Goal: Check status: Check status

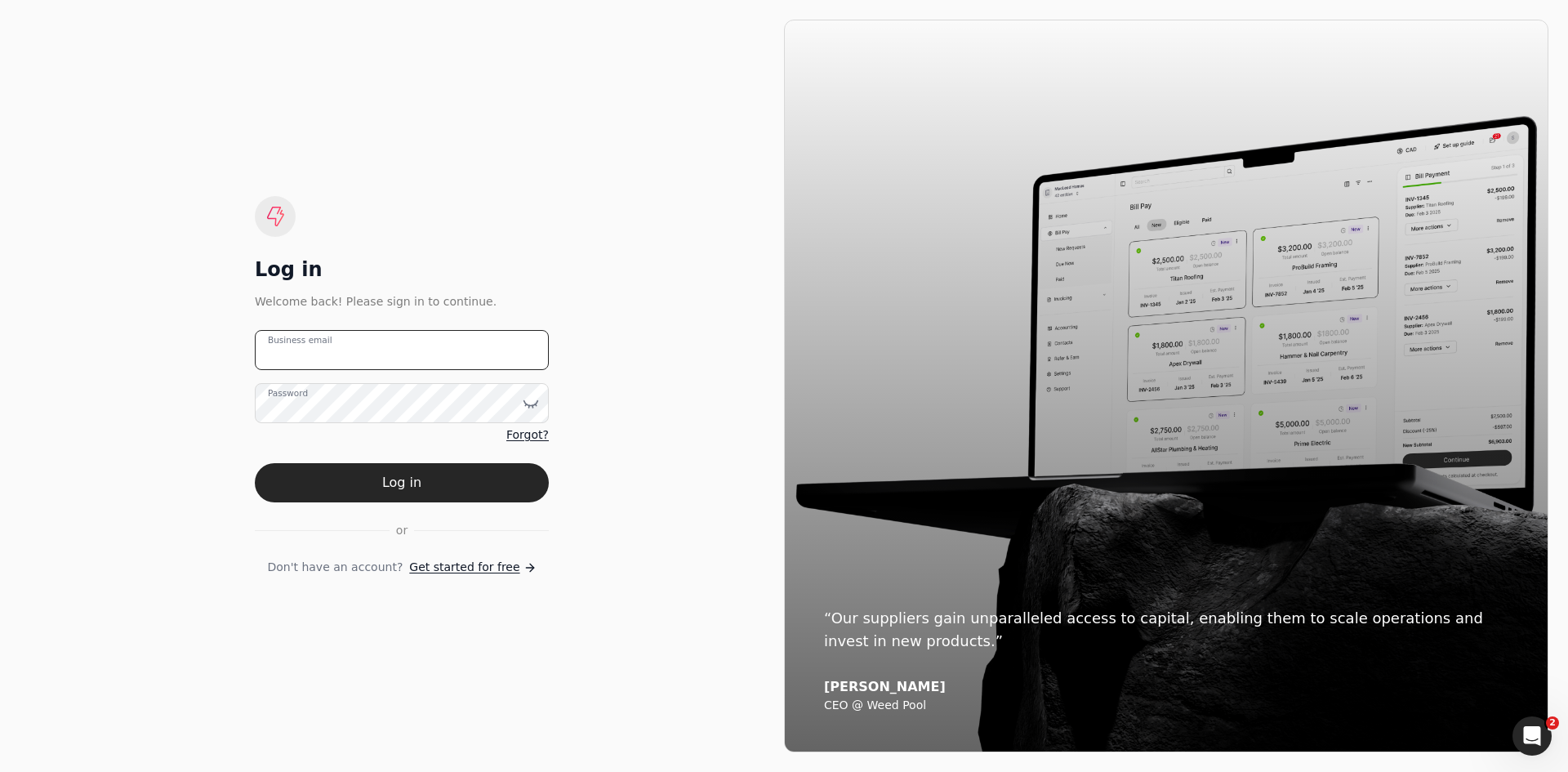
click at [345, 366] on email "Business email" at bounding box center [402, 350] width 294 height 40
type email "[EMAIL_ADDRESS][DOMAIN_NAME]"
click at [255, 463] on button "Log in" at bounding box center [402, 483] width 294 height 39
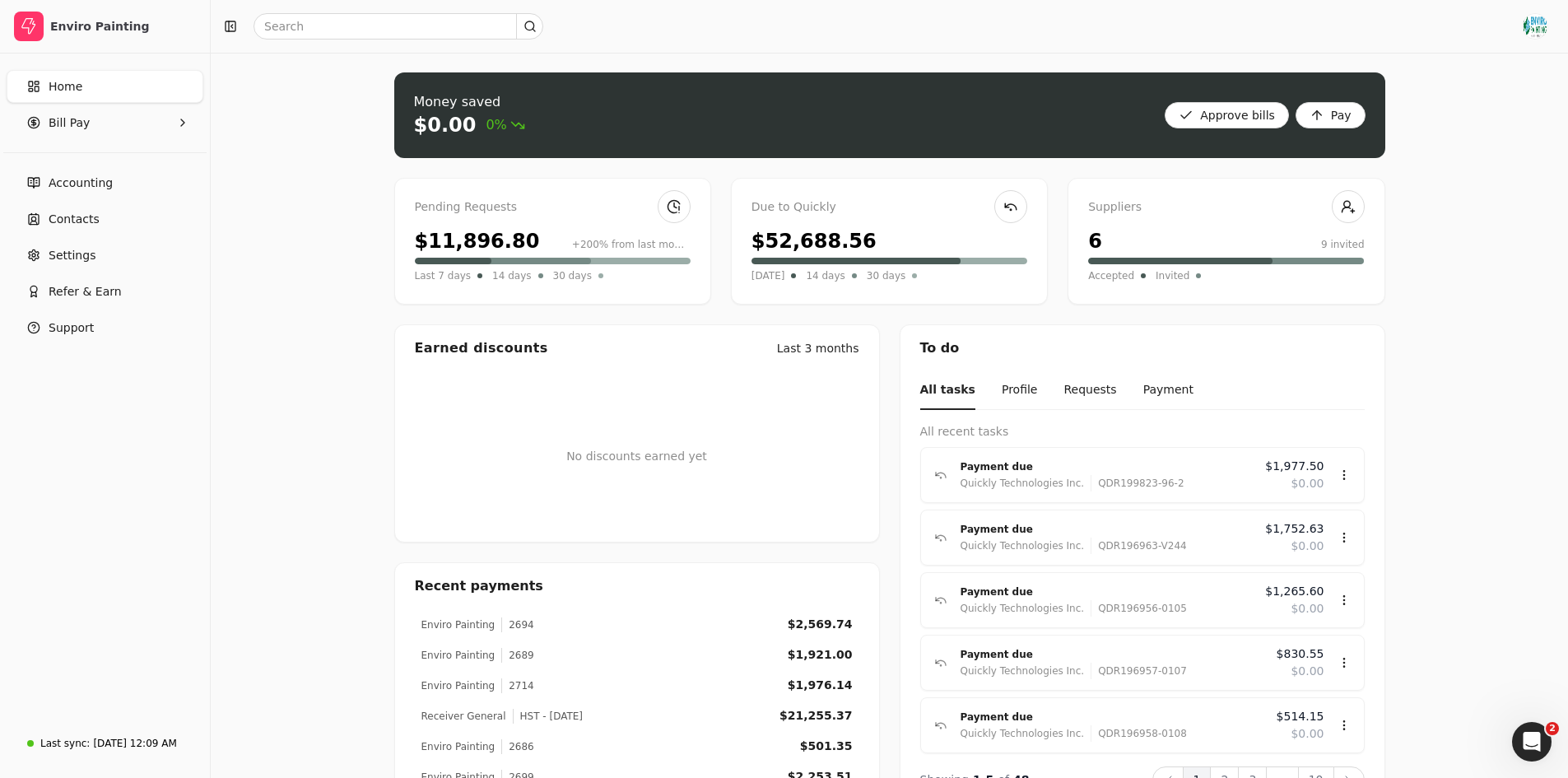
click at [797, 211] on div "Due to Quickly" at bounding box center [890, 207] width 276 height 18
click at [134, 115] on Pay "Bill Pay" at bounding box center [105, 123] width 197 height 33
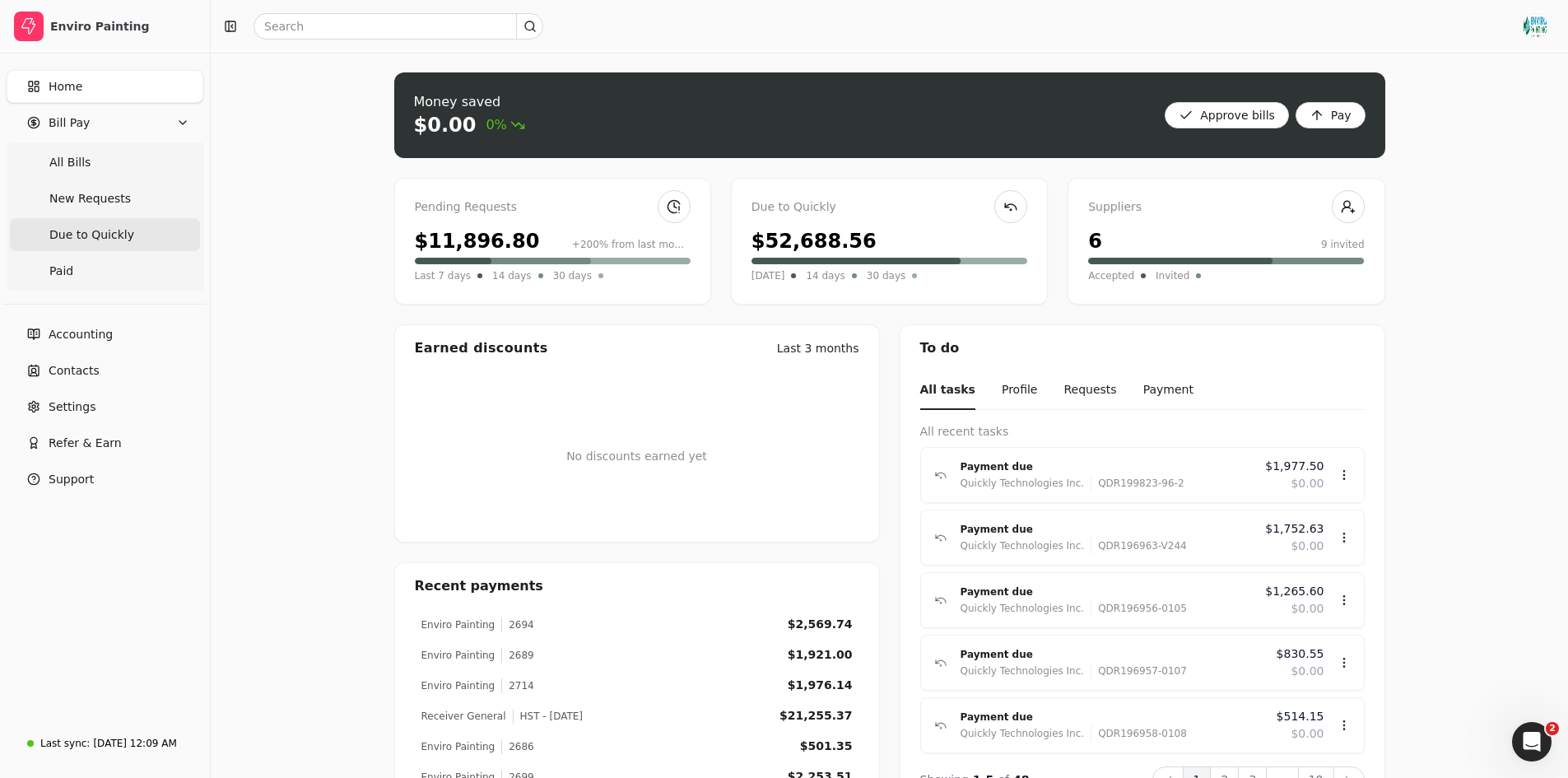
click at [90, 236] on span "Due to Quickly" at bounding box center [91, 235] width 84 height 17
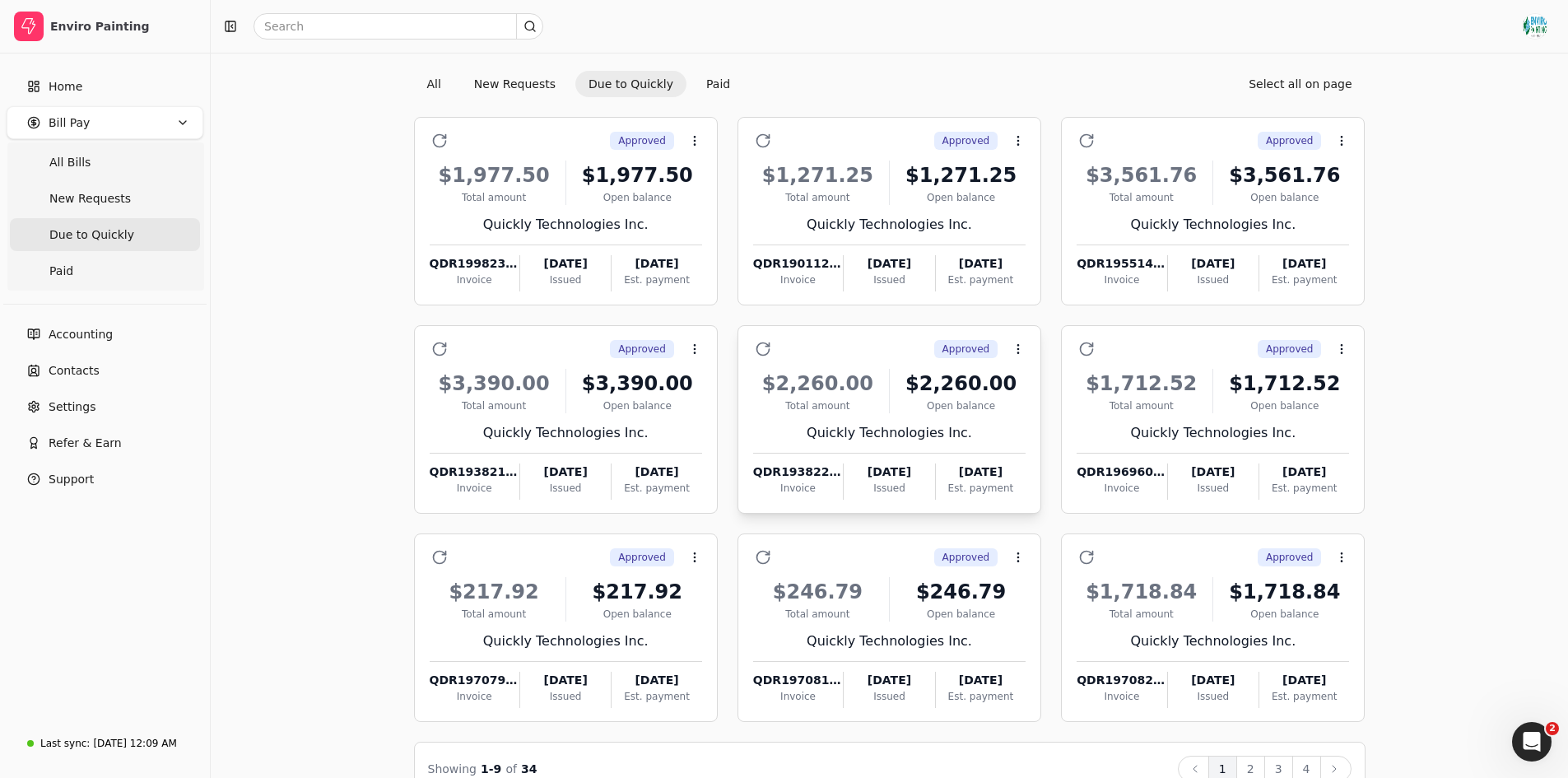
scroll to position [49, 0]
click at [121, 172] on Bills "All Bills" at bounding box center [105, 162] width 190 height 33
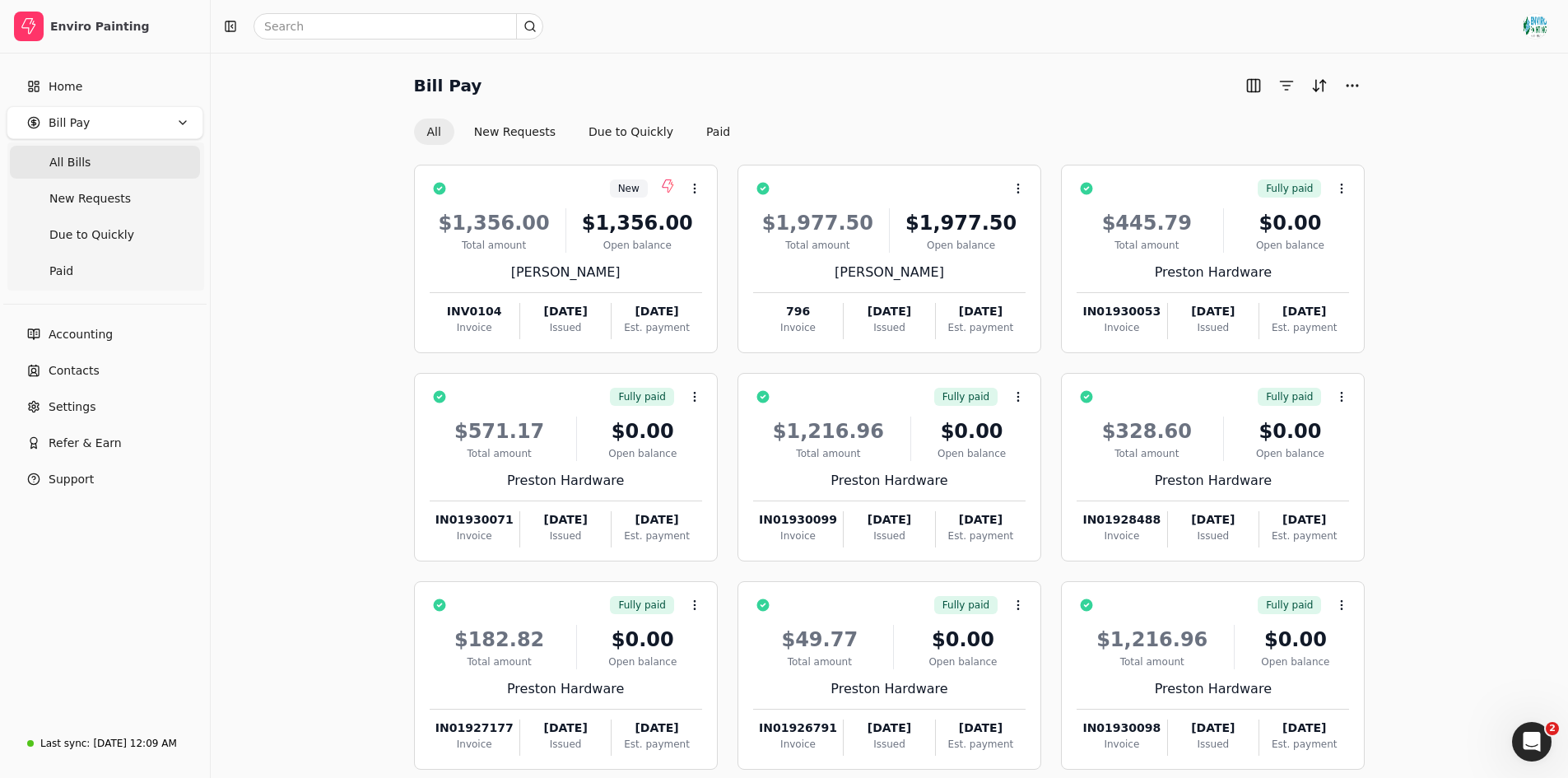
click at [179, 112] on Pay "Bill Pay" at bounding box center [105, 123] width 197 height 33
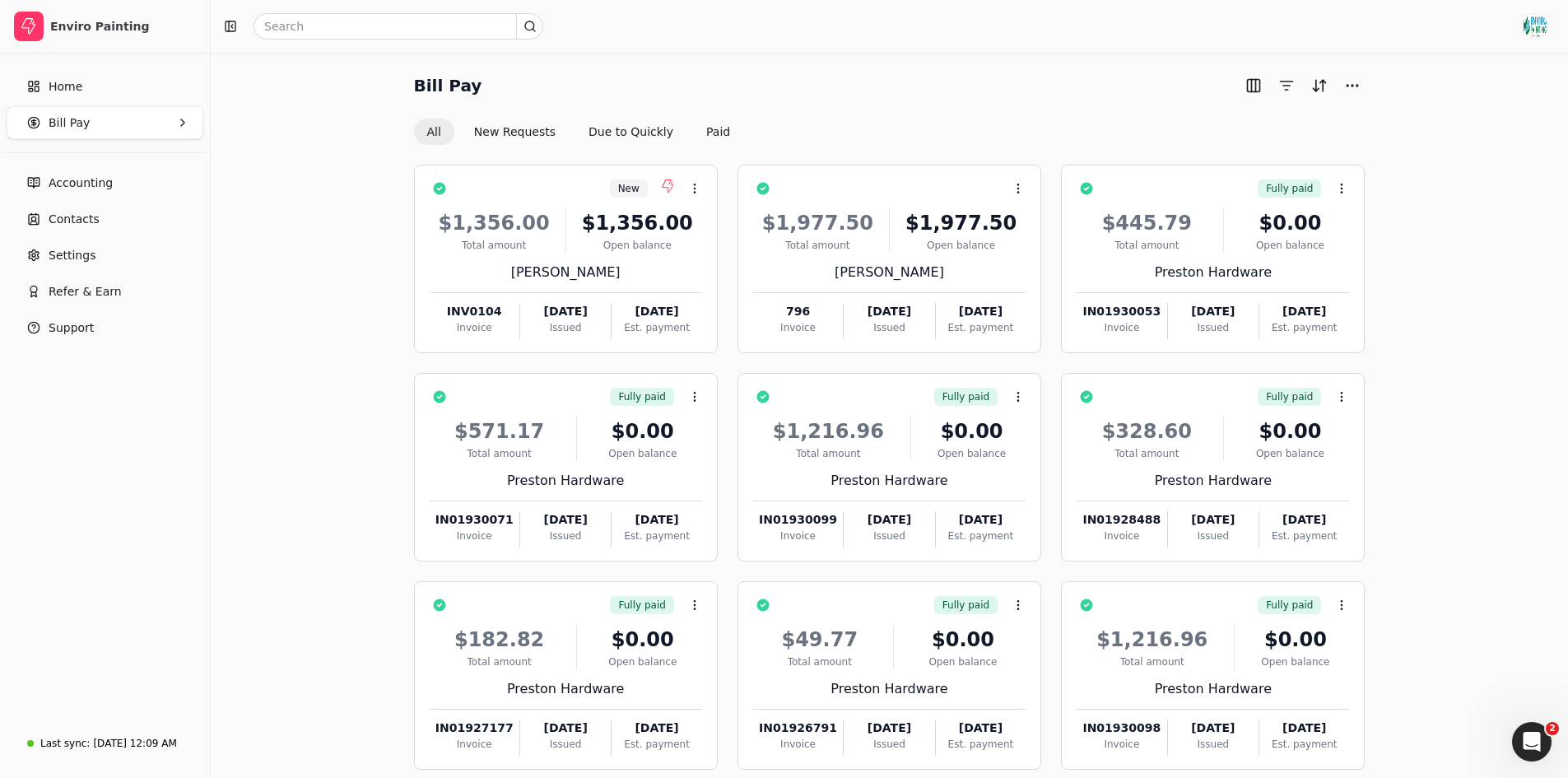
click at [179, 112] on Pay "Bill Pay" at bounding box center [105, 123] width 197 height 33
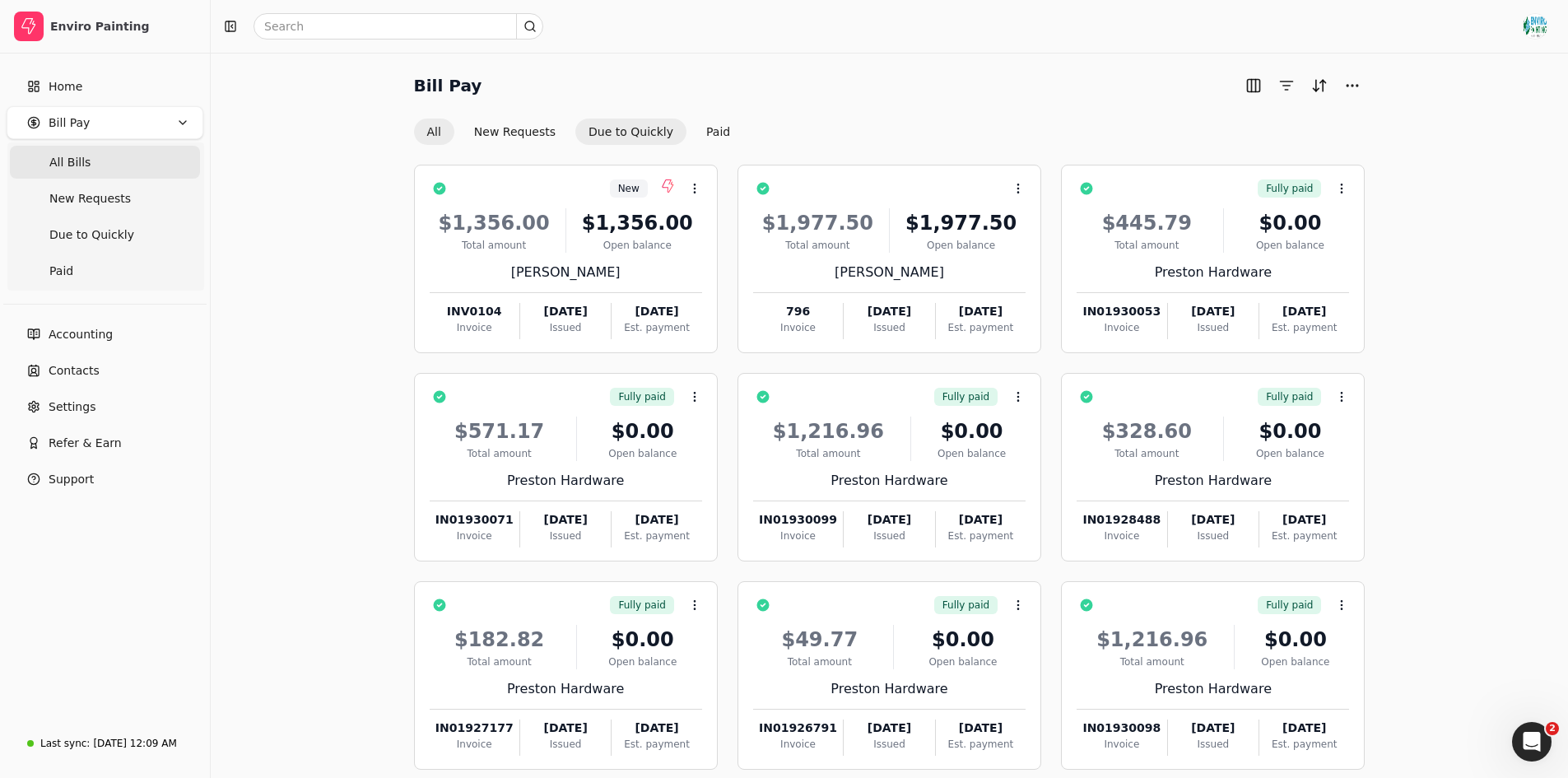
click at [618, 132] on button "Due to Quickly" at bounding box center [631, 131] width 111 height 26
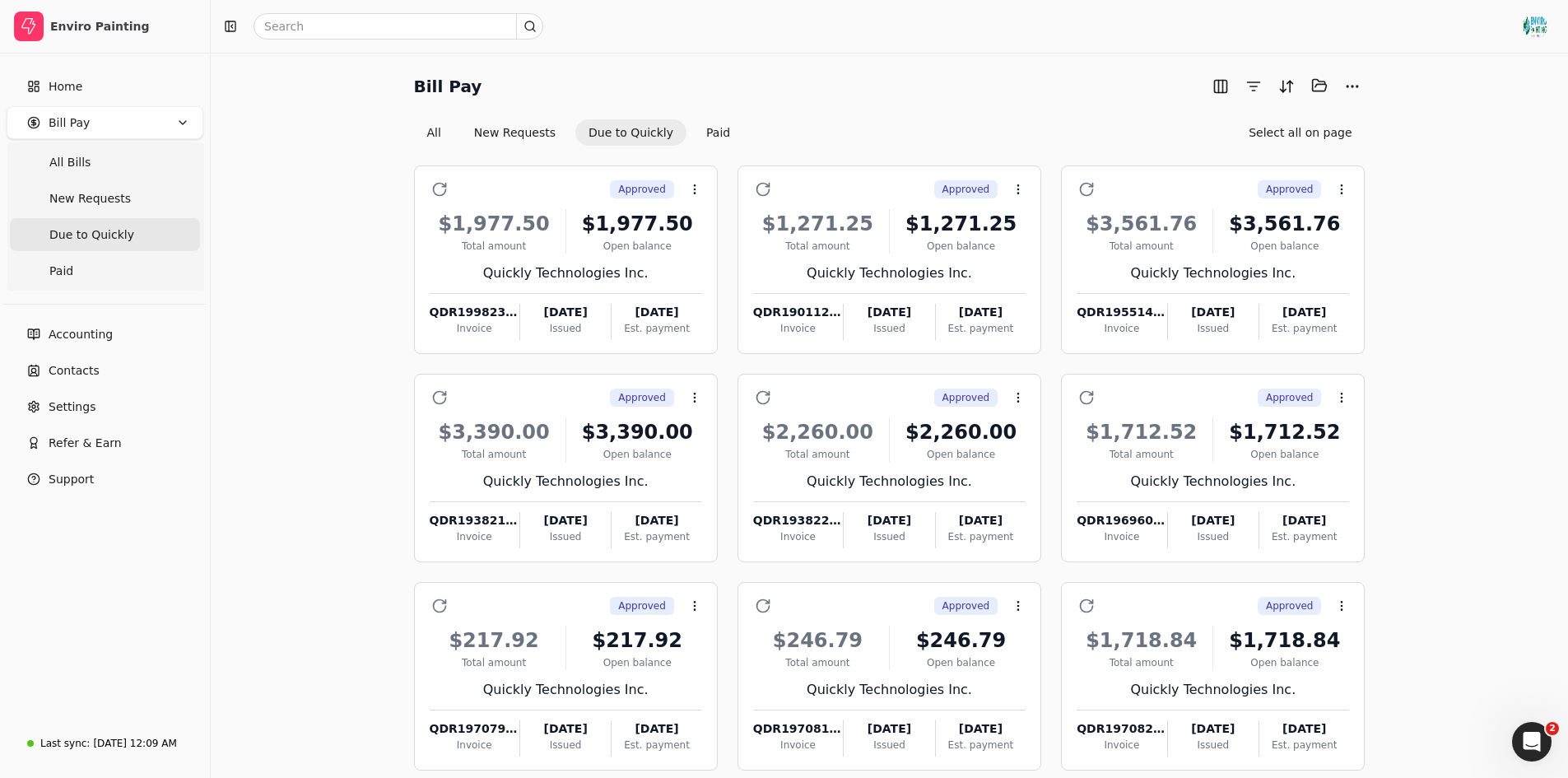
scroll to position [84, 0]
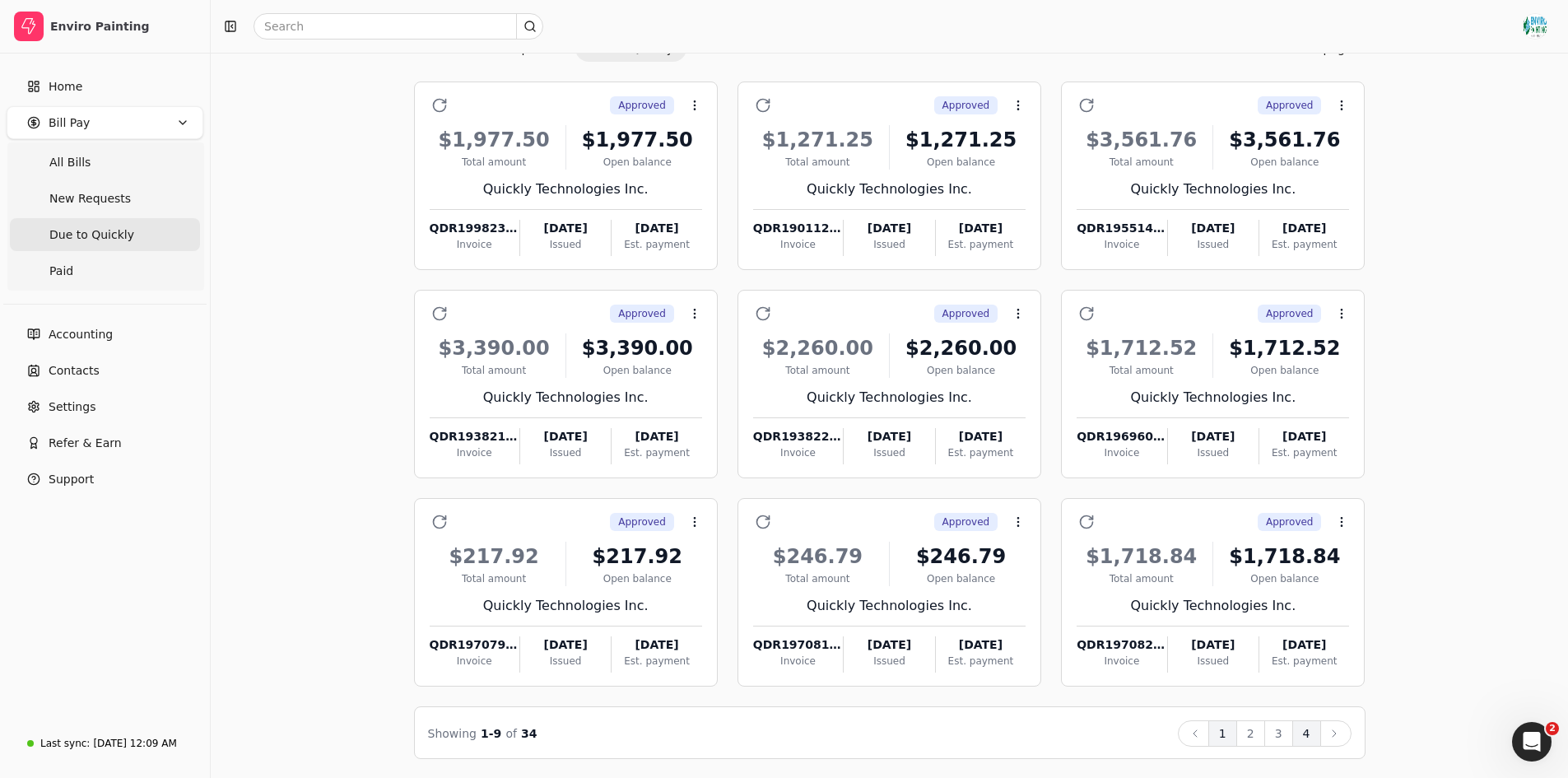
click at [1306, 740] on button "4" at bounding box center [1307, 732] width 29 height 26
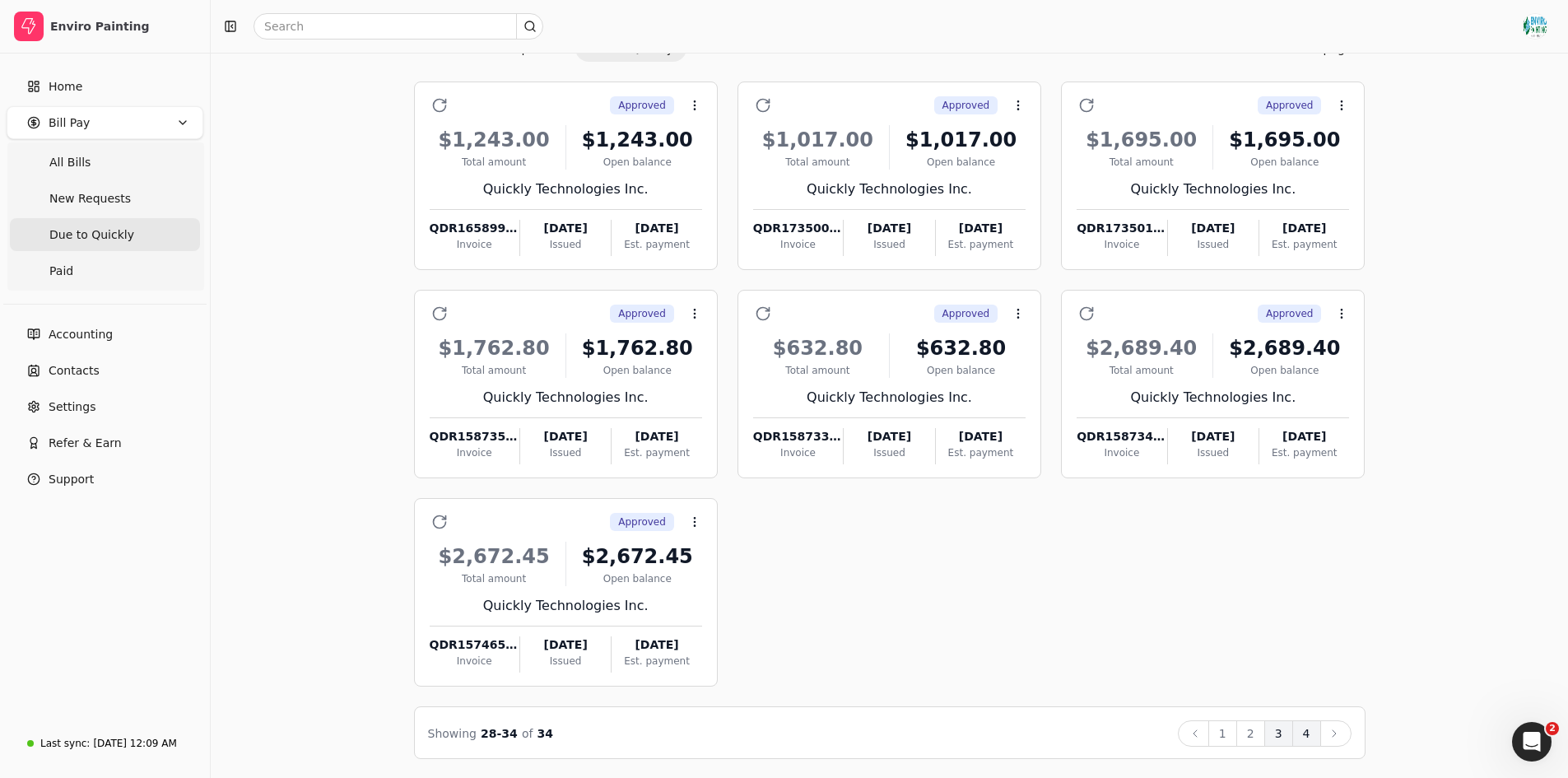
click at [1278, 733] on button "3" at bounding box center [1279, 732] width 29 height 26
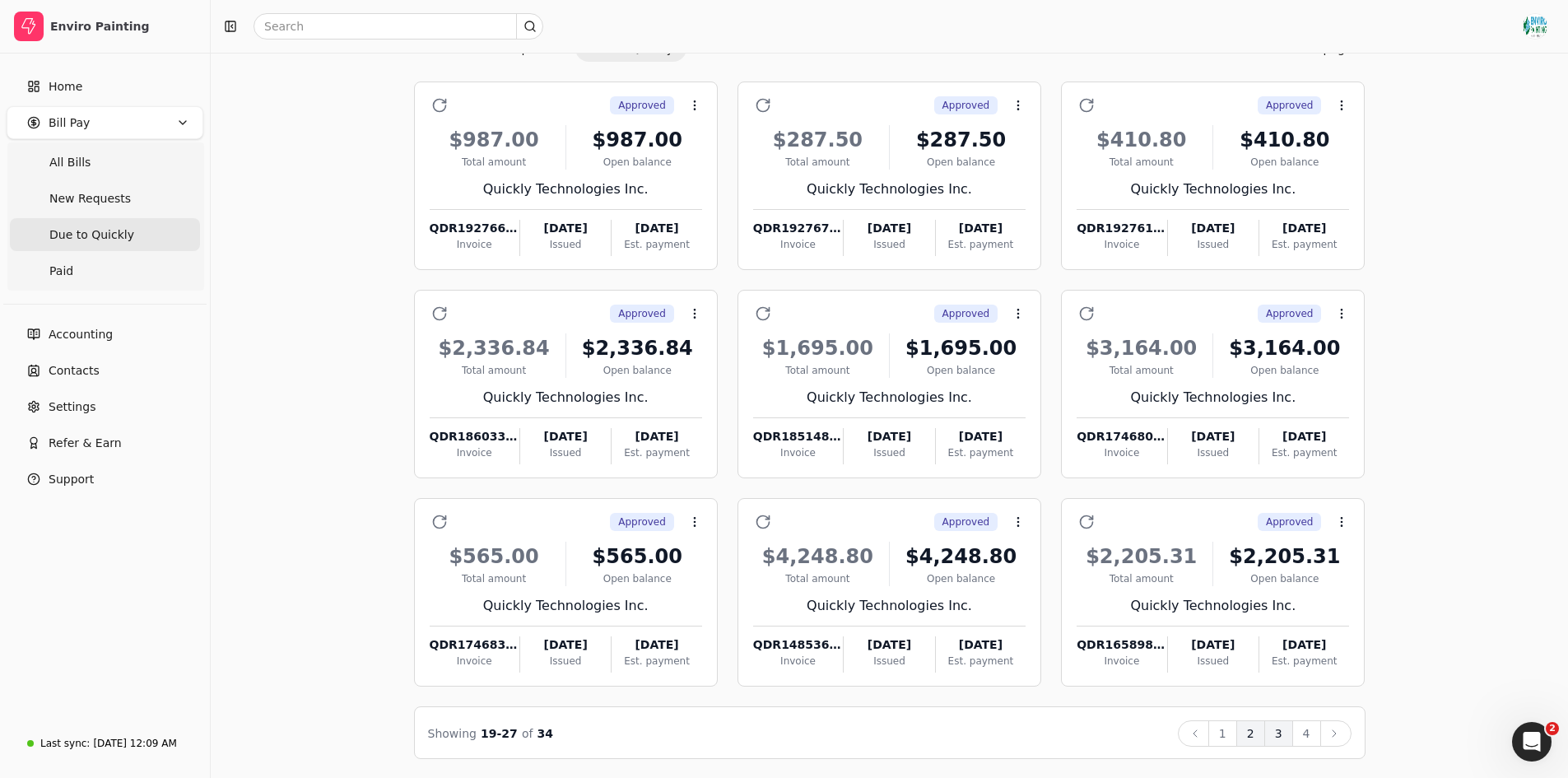
click at [1251, 731] on button "2" at bounding box center [1251, 732] width 29 height 26
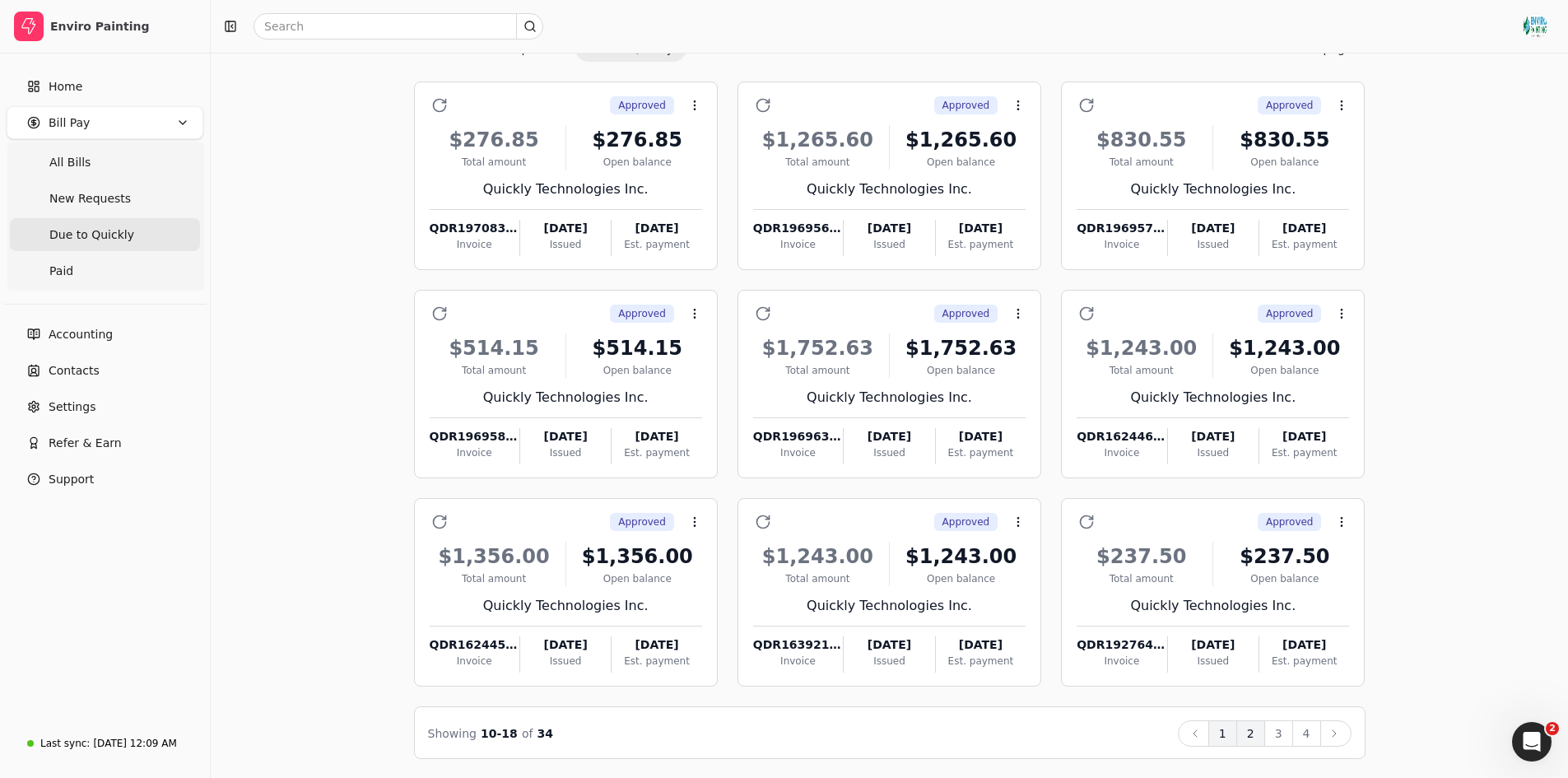
click at [1225, 734] on button "1" at bounding box center [1223, 732] width 29 height 26
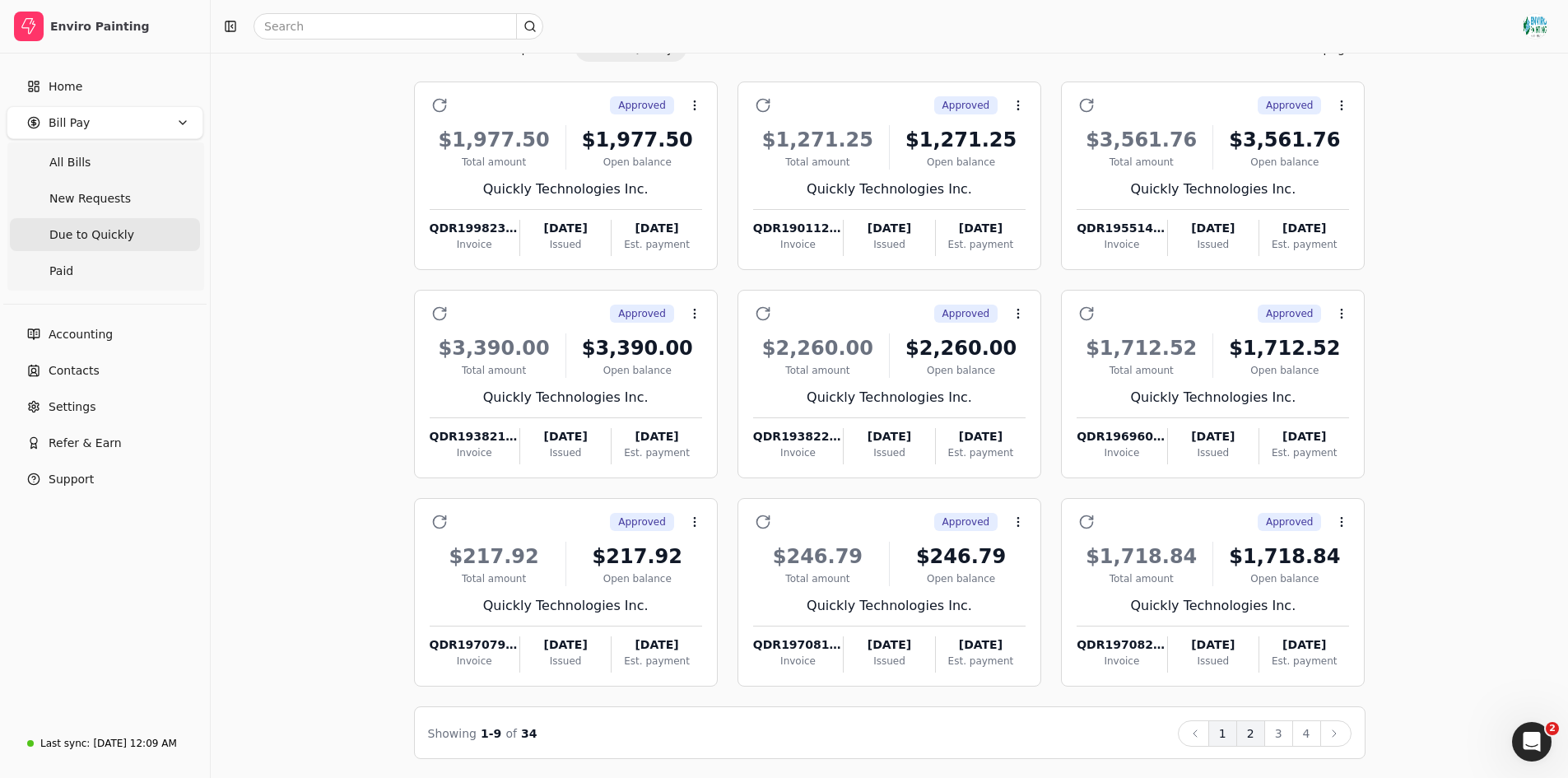
click at [1262, 739] on button "2" at bounding box center [1251, 732] width 29 height 26
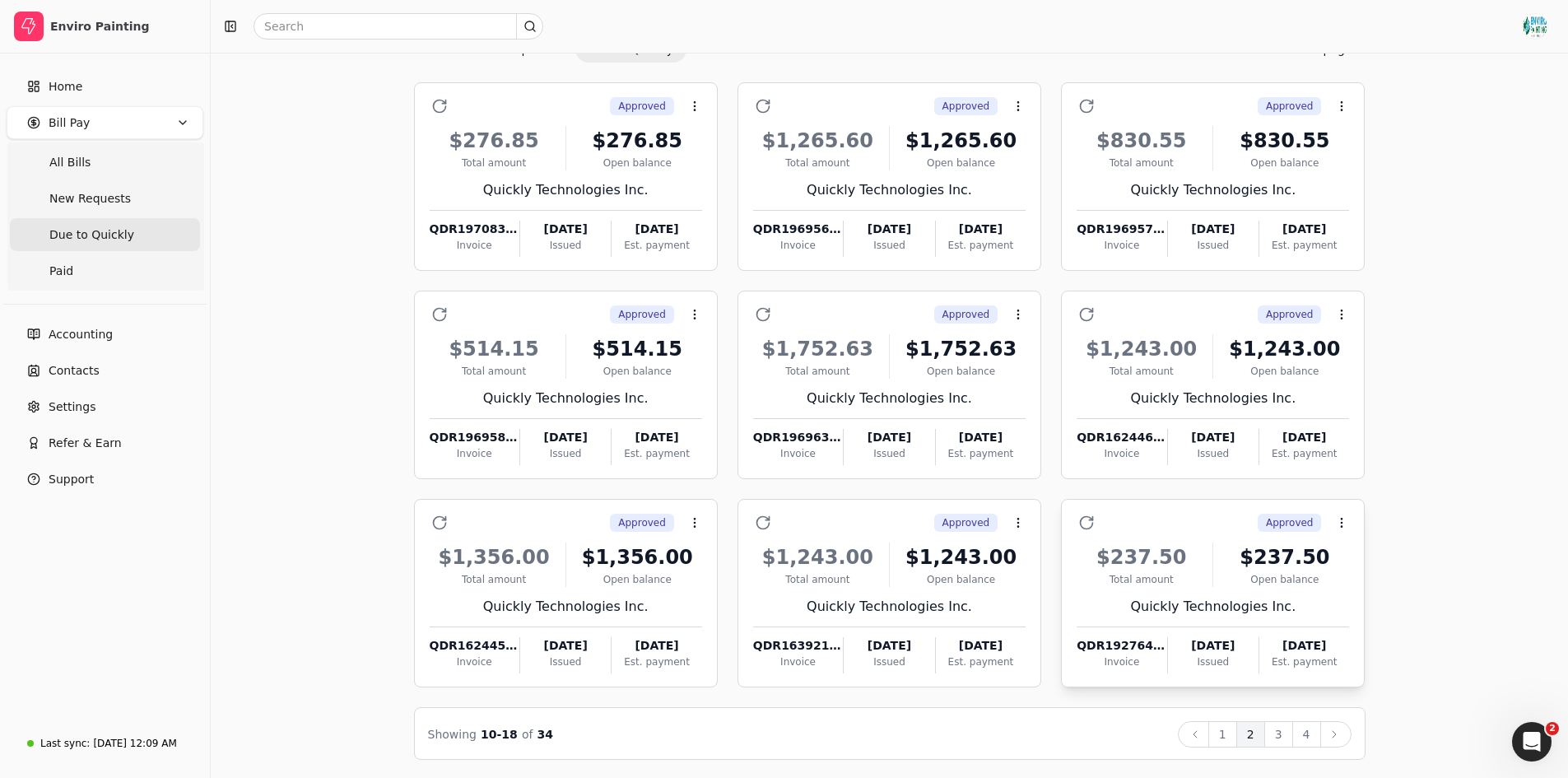
scroll to position [82, 0]
click at [1281, 741] on button "3" at bounding box center [1279, 734] width 29 height 26
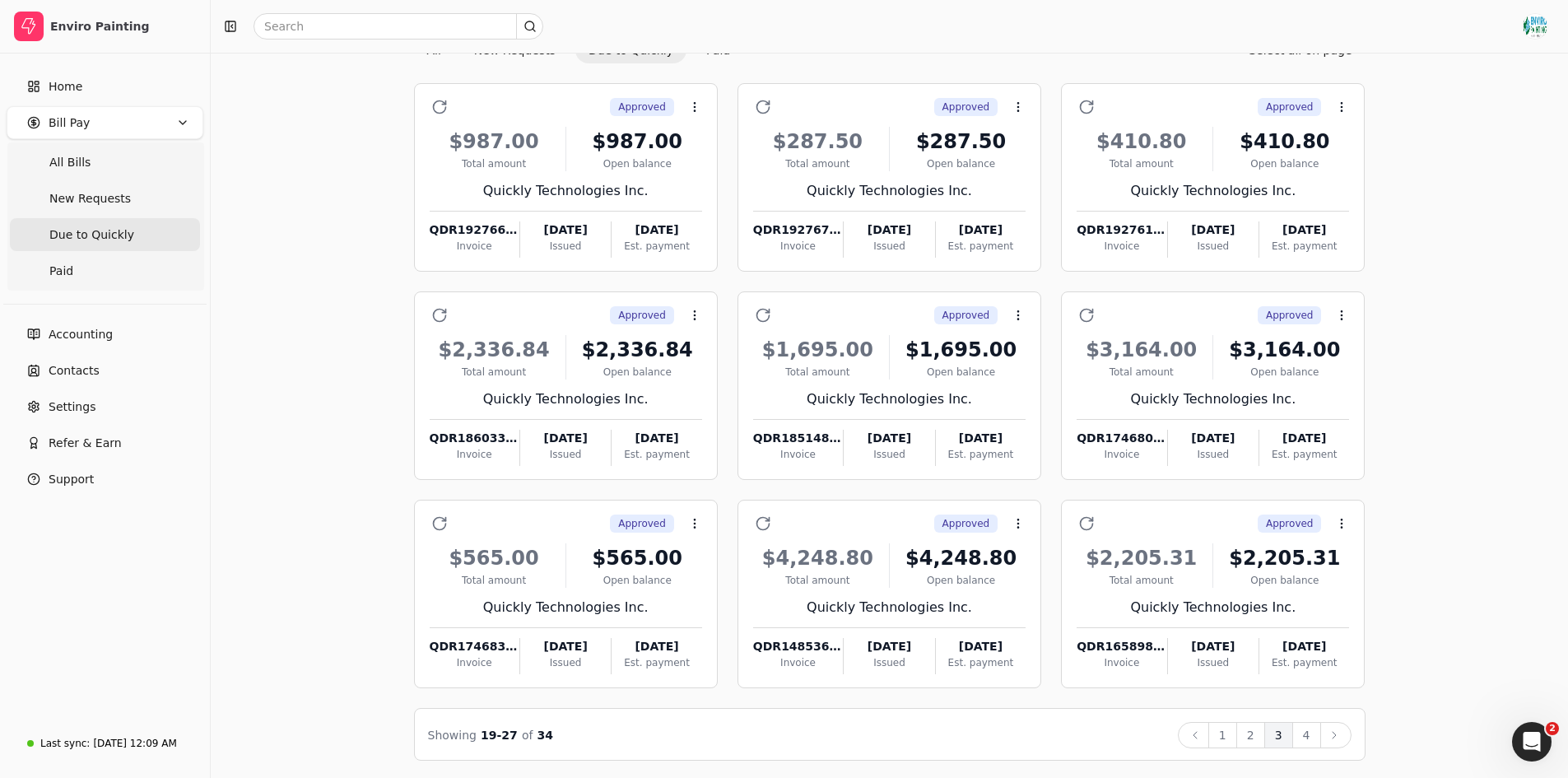
scroll to position [84, 0]
click at [1311, 730] on button "4" at bounding box center [1307, 732] width 29 height 26
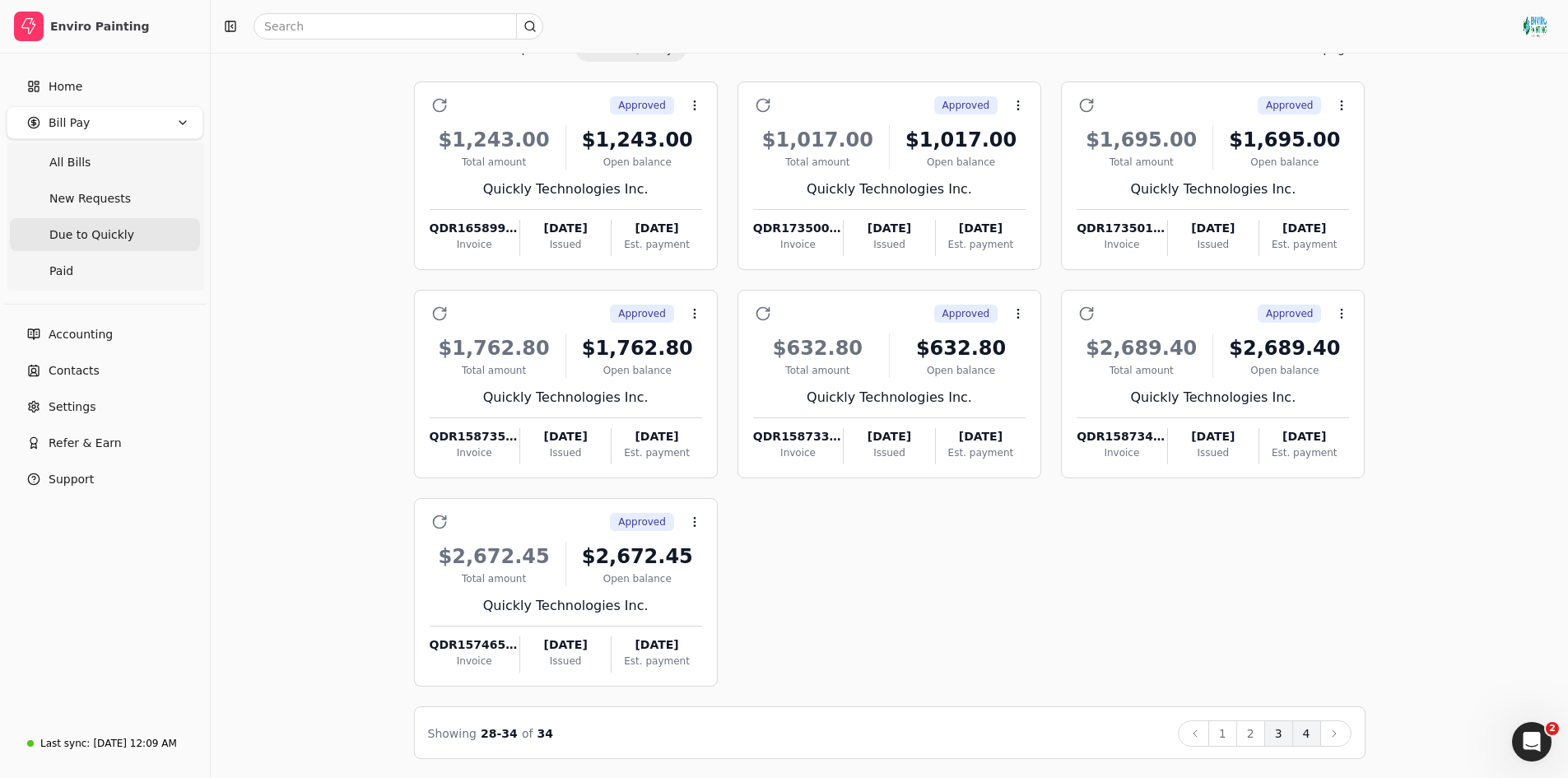
click at [1280, 733] on button "3" at bounding box center [1279, 732] width 29 height 26
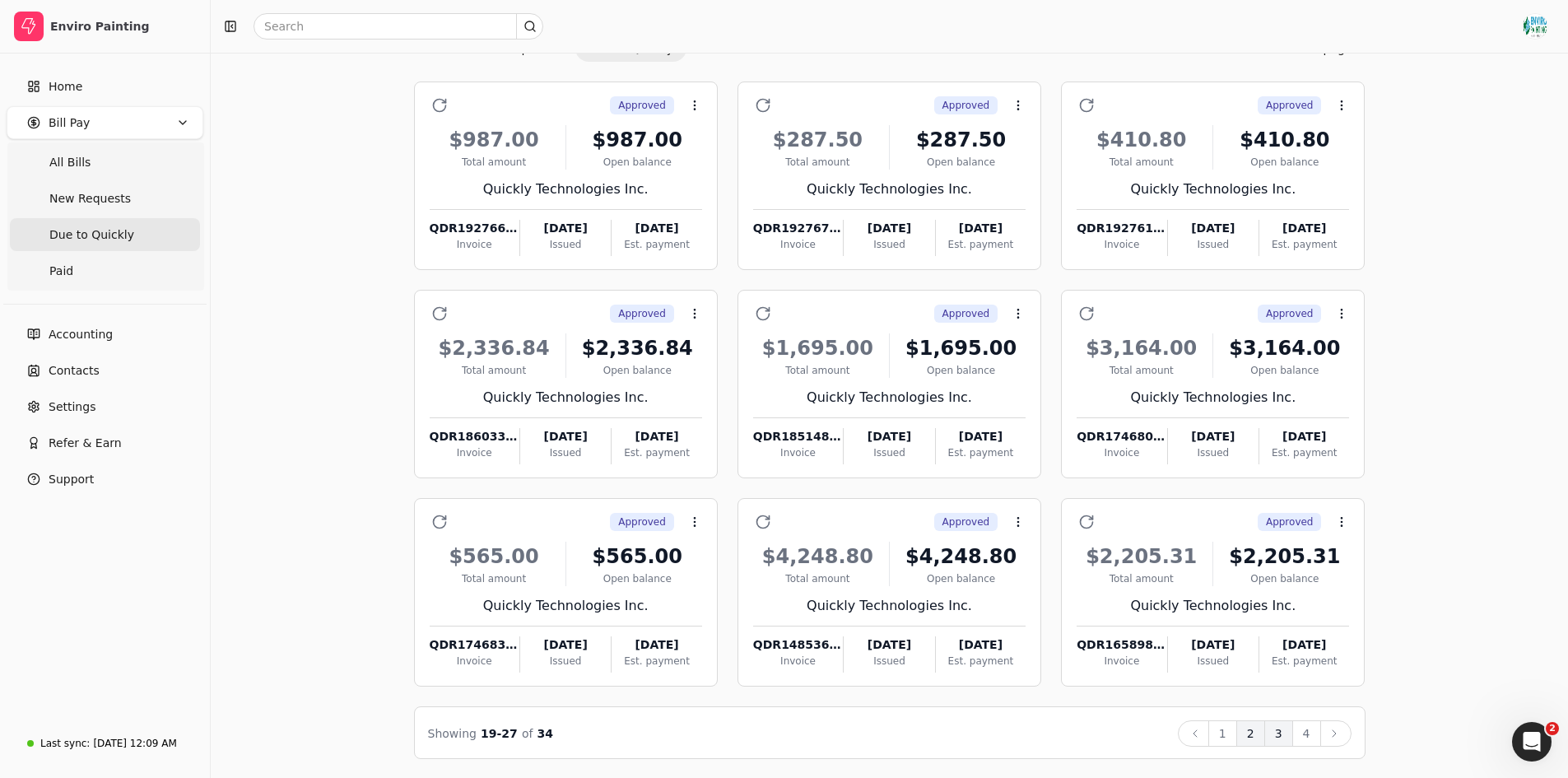
click at [1244, 735] on button "2" at bounding box center [1251, 732] width 29 height 26
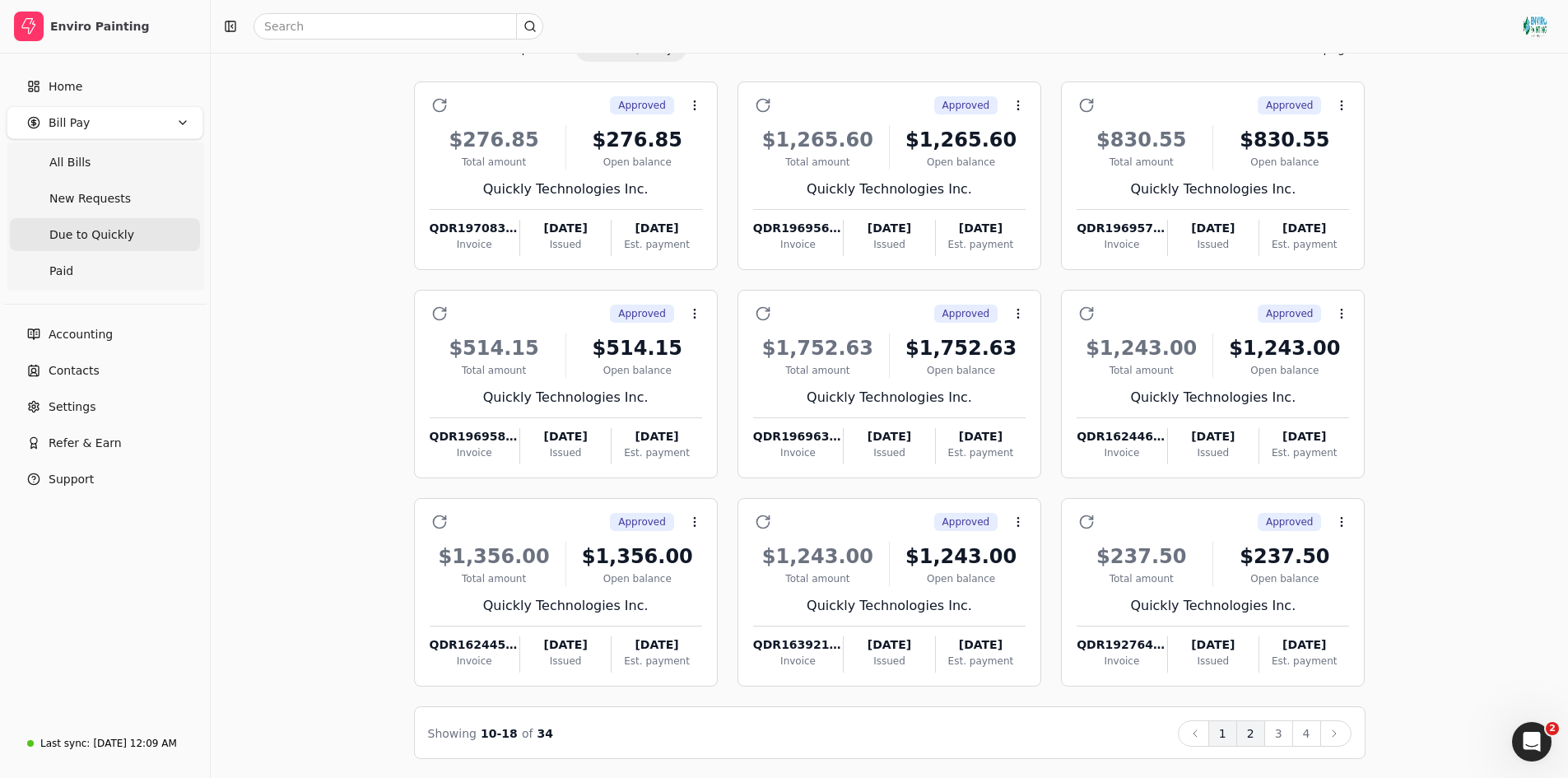
click at [1231, 736] on button "1" at bounding box center [1223, 732] width 29 height 26
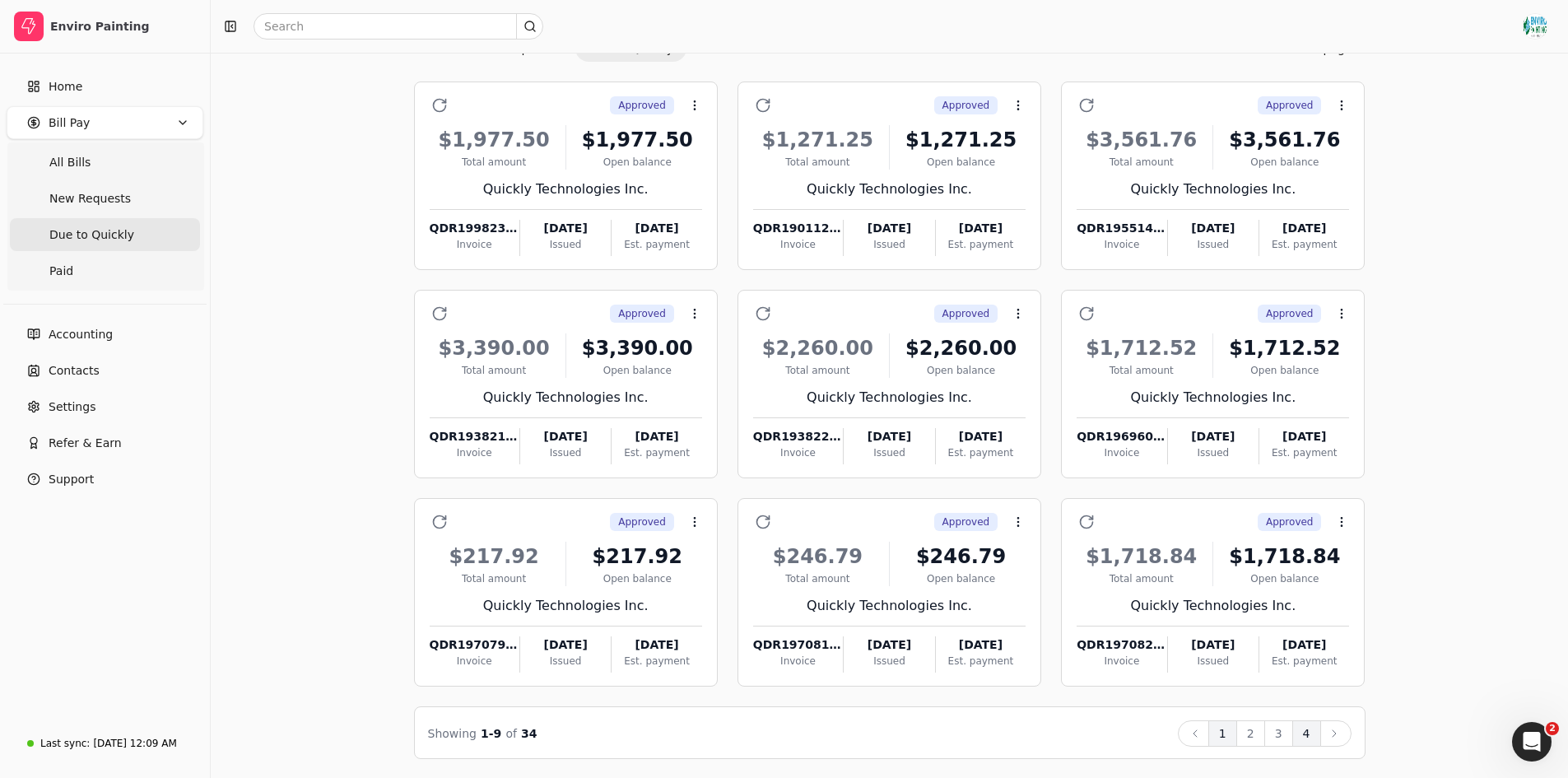
click at [1294, 732] on button "4" at bounding box center [1307, 732] width 29 height 26
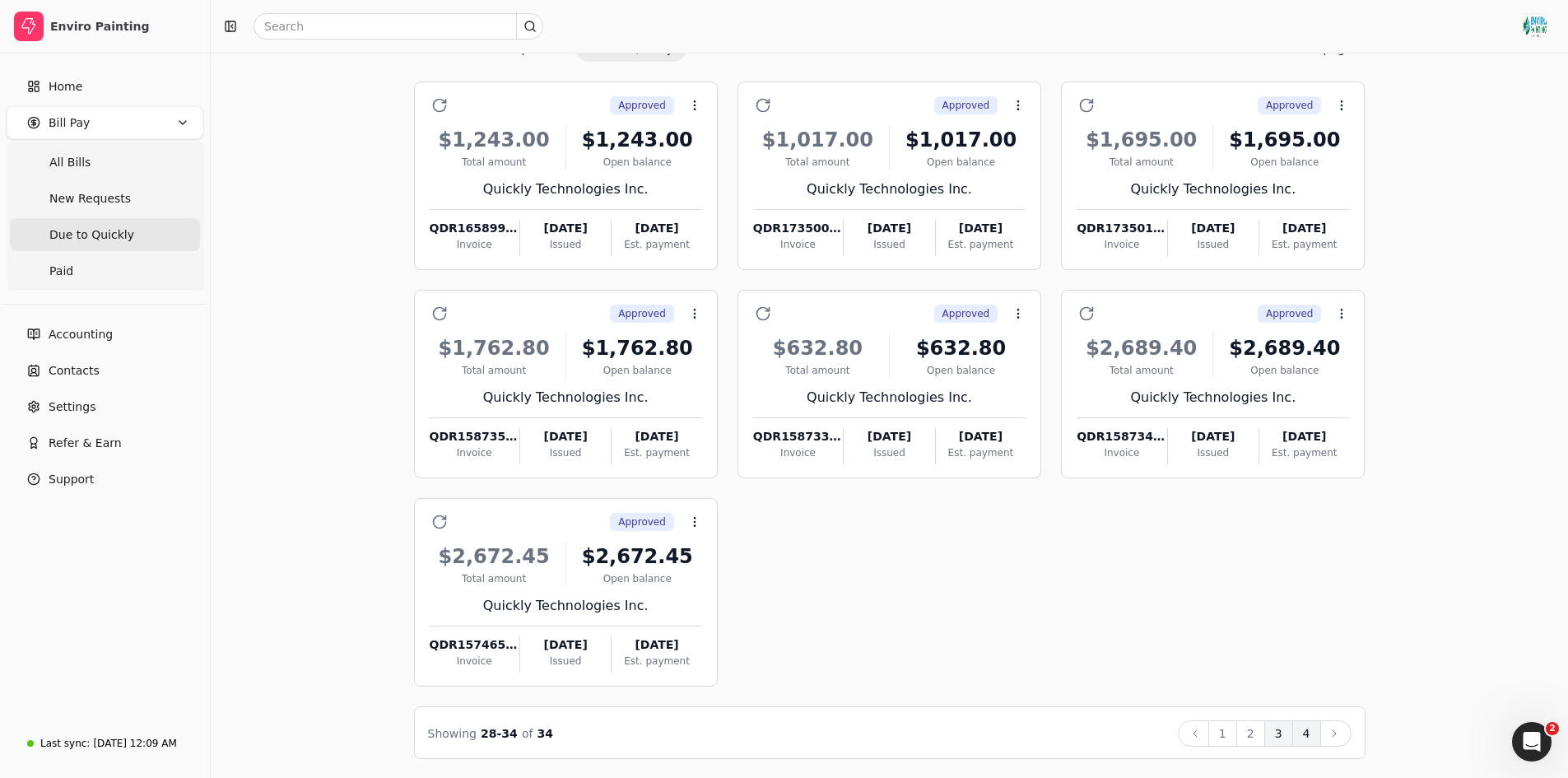
click at [1280, 731] on button "3" at bounding box center [1279, 732] width 29 height 26
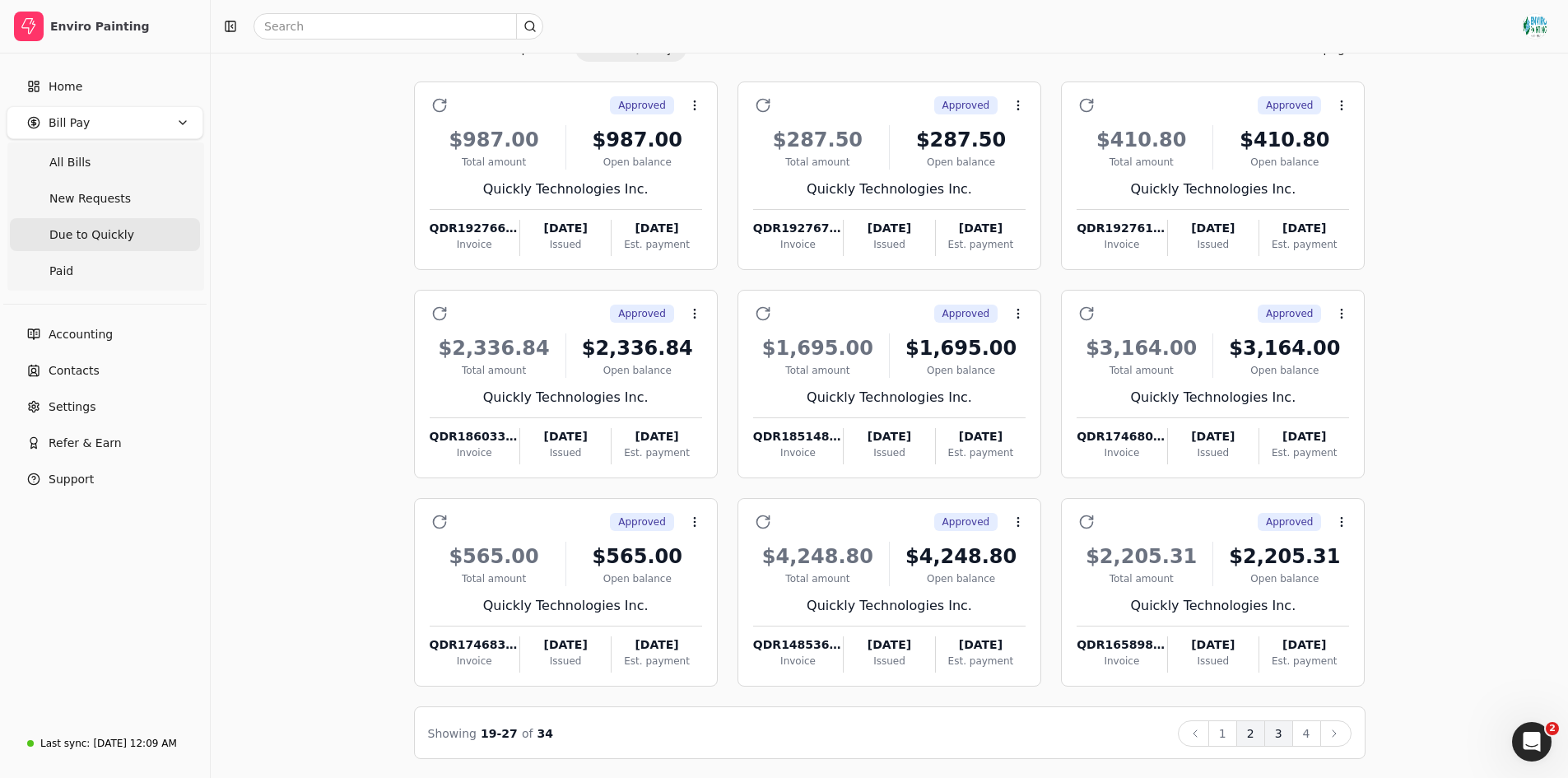
click at [1255, 733] on button "2" at bounding box center [1251, 732] width 29 height 26
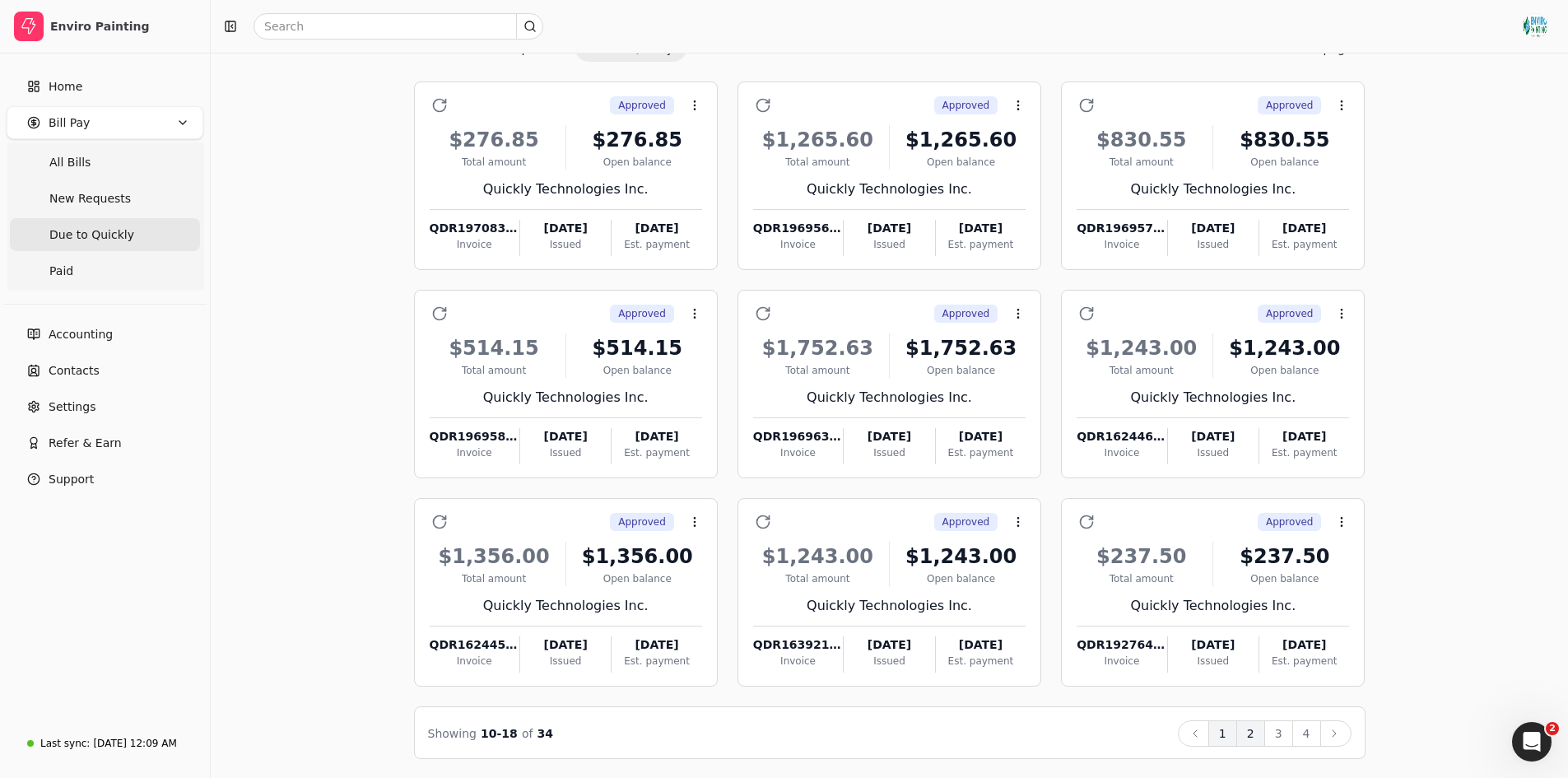
click at [1234, 726] on button "1" at bounding box center [1223, 732] width 29 height 26
